Goal: Transaction & Acquisition: Purchase product/service

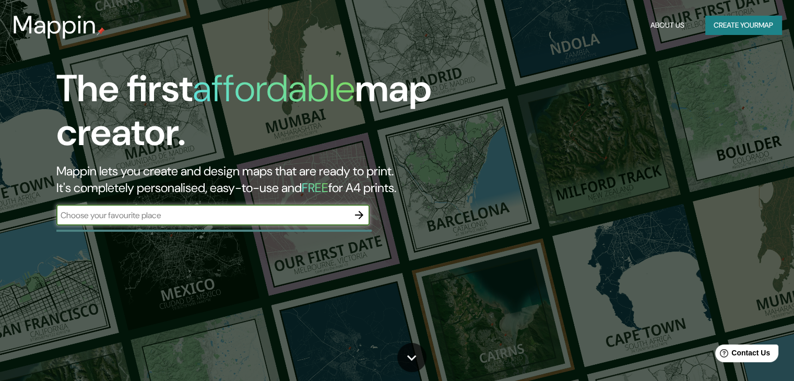
click at [225, 214] on input "text" at bounding box center [202, 215] width 292 height 12
click at [152, 217] on input "huaca de saltur" at bounding box center [202, 215] width 292 height 12
type input "h"
drag, startPoint x: 71, startPoint y: 214, endPoint x: 80, endPoint y: 212, distance: 9.6
click at [80, 212] on input "1414710" at bounding box center [202, 215] width 292 height 12
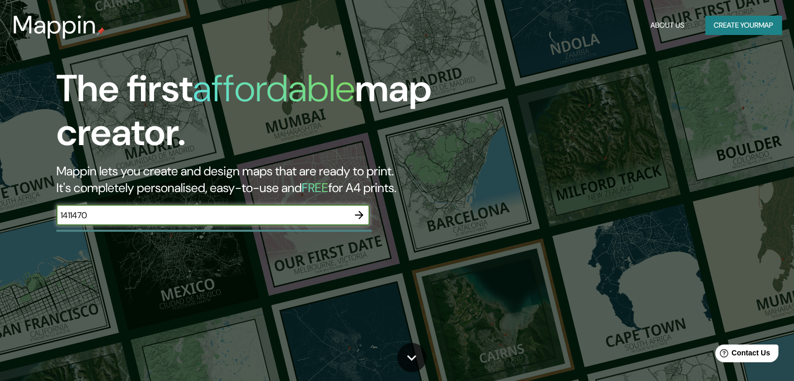
click at [72, 216] on input "1411470" at bounding box center [202, 215] width 292 height 12
click at [72, 218] on input "141470" at bounding box center [202, 215] width 292 height 12
type input "14470"
click at [360, 220] on icon "button" at bounding box center [359, 215] width 13 height 13
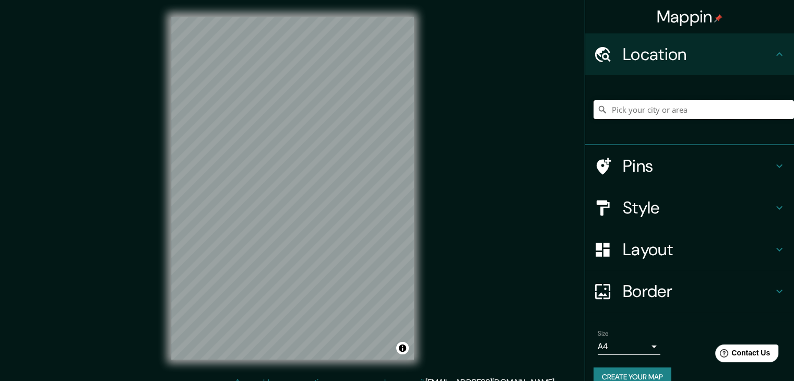
click at [627, 108] on input "Pick your city or area" at bounding box center [694, 109] width 201 height 19
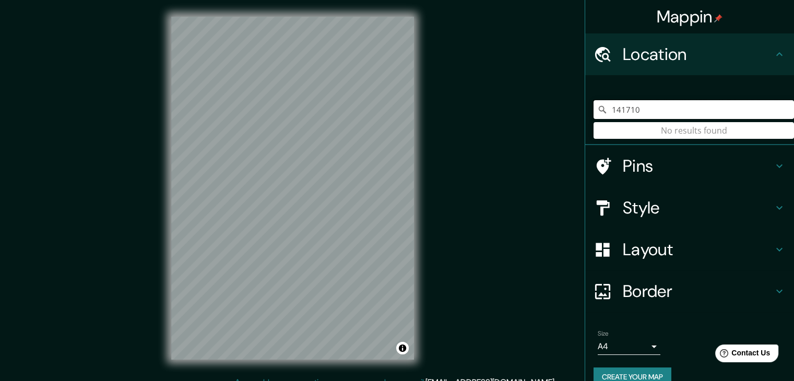
click at [648, 112] on input "141710" at bounding box center [694, 109] width 201 height 19
click at [616, 112] on input "141710" at bounding box center [694, 109] width 201 height 19
click at [648, 110] on input "144710" at bounding box center [694, 109] width 201 height 19
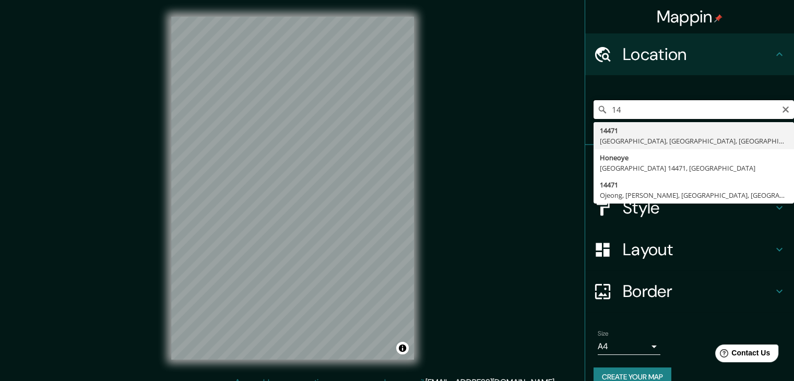
type input "1"
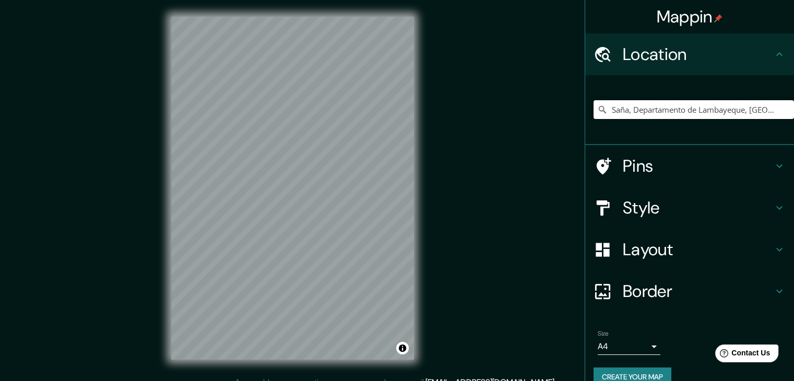
type input "Saña, Departamento de Lambayeque, [GEOGRAPHIC_DATA]"
click at [165, 119] on div "© Mapbox © OpenStreetMap Improve this map" at bounding box center [293, 188] width 276 height 377
click at [430, 354] on div "© Mapbox © OpenStreetMap Improve this map" at bounding box center [293, 188] width 276 height 377
click at [169, 216] on div "© Mapbox © OpenStreetMap Improve this map" at bounding box center [293, 188] width 276 height 377
click at [146, 178] on div "Mappin Location [GEOGRAPHIC_DATA], [GEOGRAPHIC_DATA], [GEOGRAPHIC_DATA] [GEOGRA…" at bounding box center [397, 196] width 794 height 393
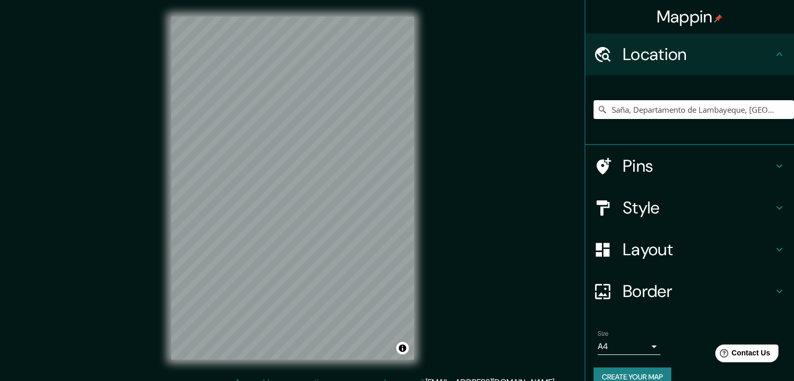
click at [472, 195] on div "Mappin Location [GEOGRAPHIC_DATA], [GEOGRAPHIC_DATA], [GEOGRAPHIC_DATA] [GEOGRA…" at bounding box center [397, 196] width 794 height 393
